Goal: Task Accomplishment & Management: Manage account settings

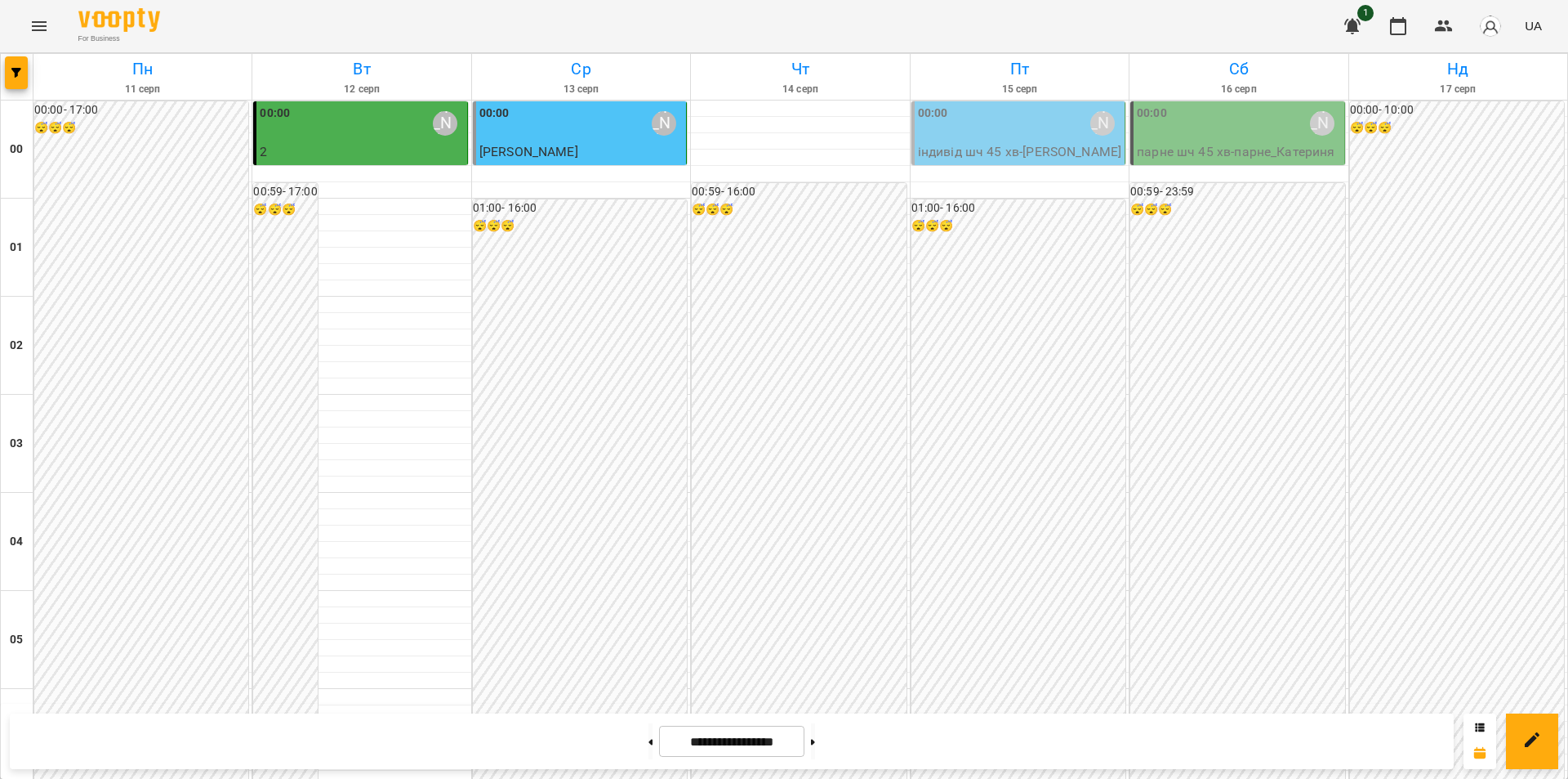
click at [1018, 130] on div "00:00 [PERSON_NAME]" at bounding box center [1020, 123] width 204 height 38
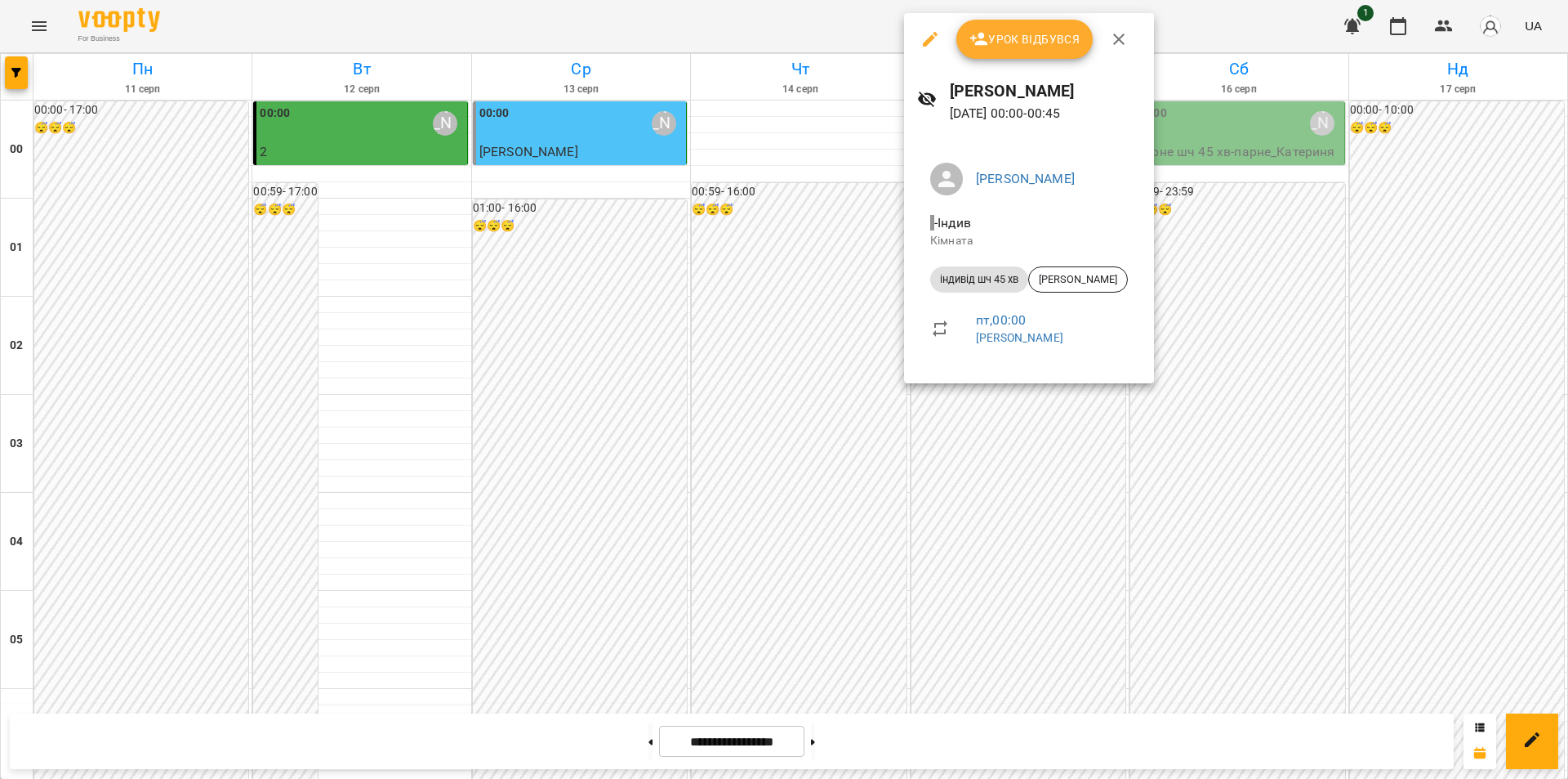
click at [1006, 35] on span "Урок відбувся" at bounding box center [1024, 39] width 111 height 20
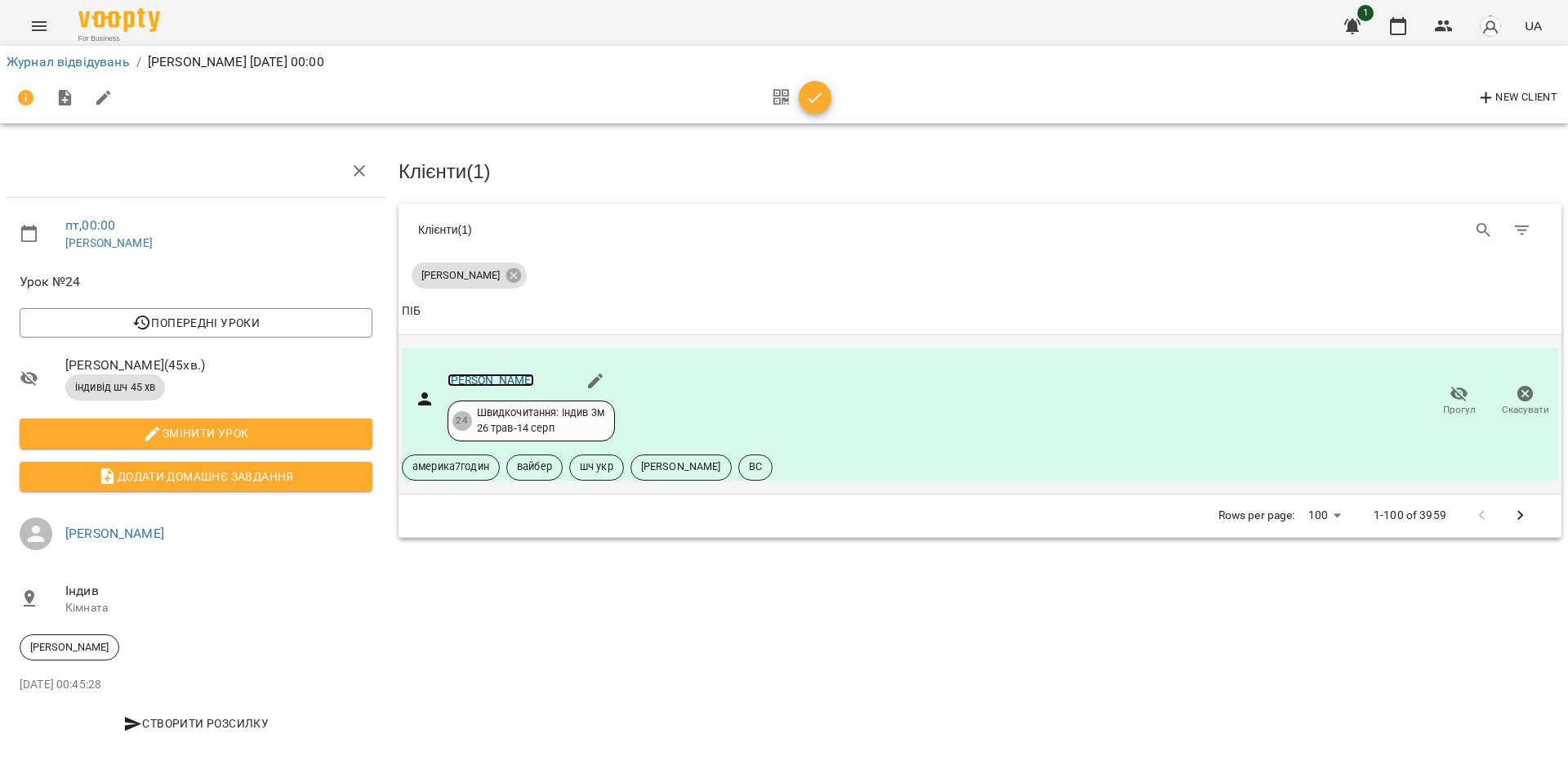
click at [499, 378] on link "[PERSON_NAME]" at bounding box center [491, 380] width 87 height 13
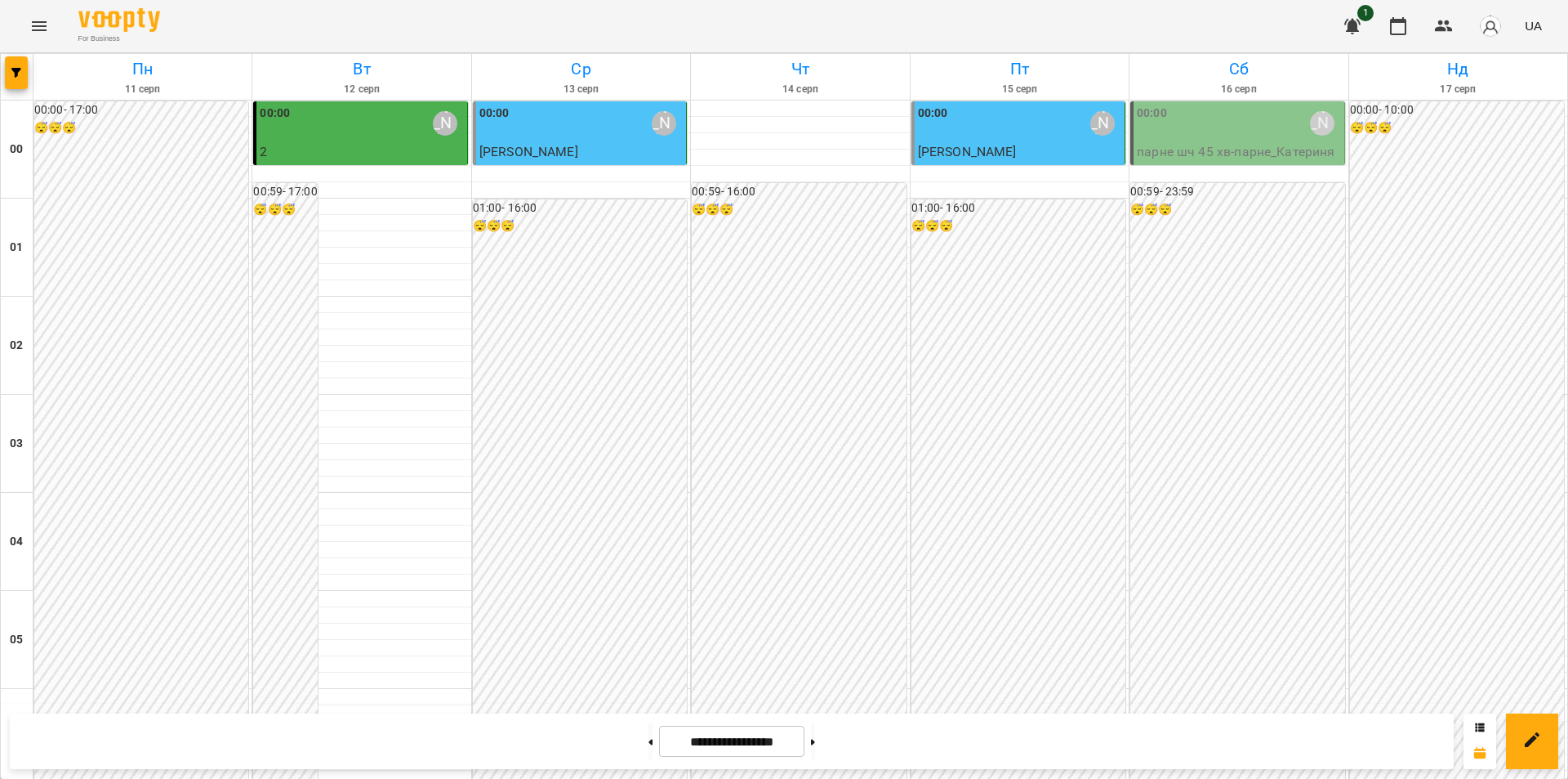
scroll to position [1340, 0]
